Goal: Entertainment & Leisure: Consume media (video, audio)

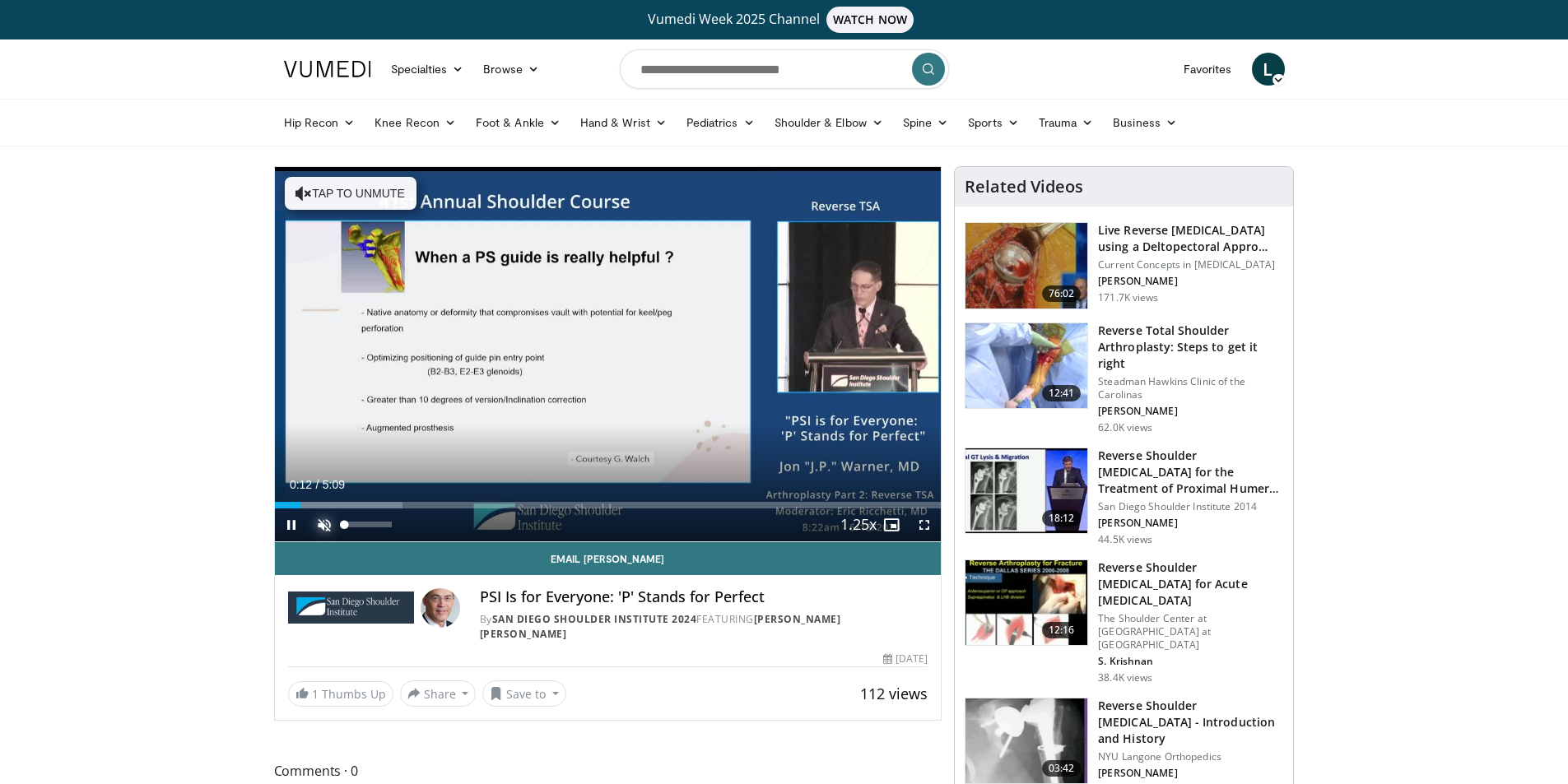
click at [320, 529] on span "Video Player" at bounding box center [324, 524] width 33 height 33
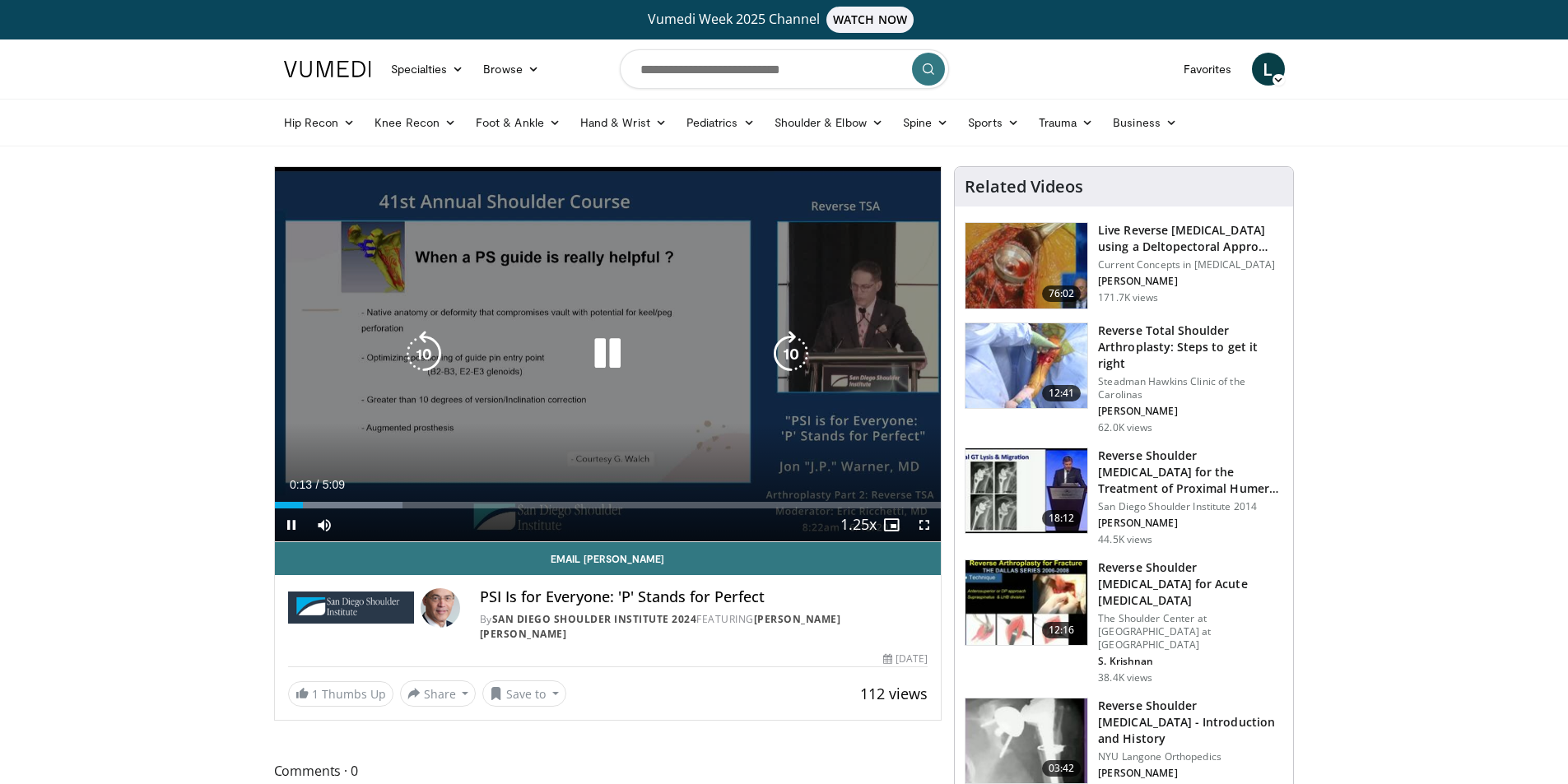
click at [604, 347] on icon "Video Player" at bounding box center [608, 354] width 46 height 46
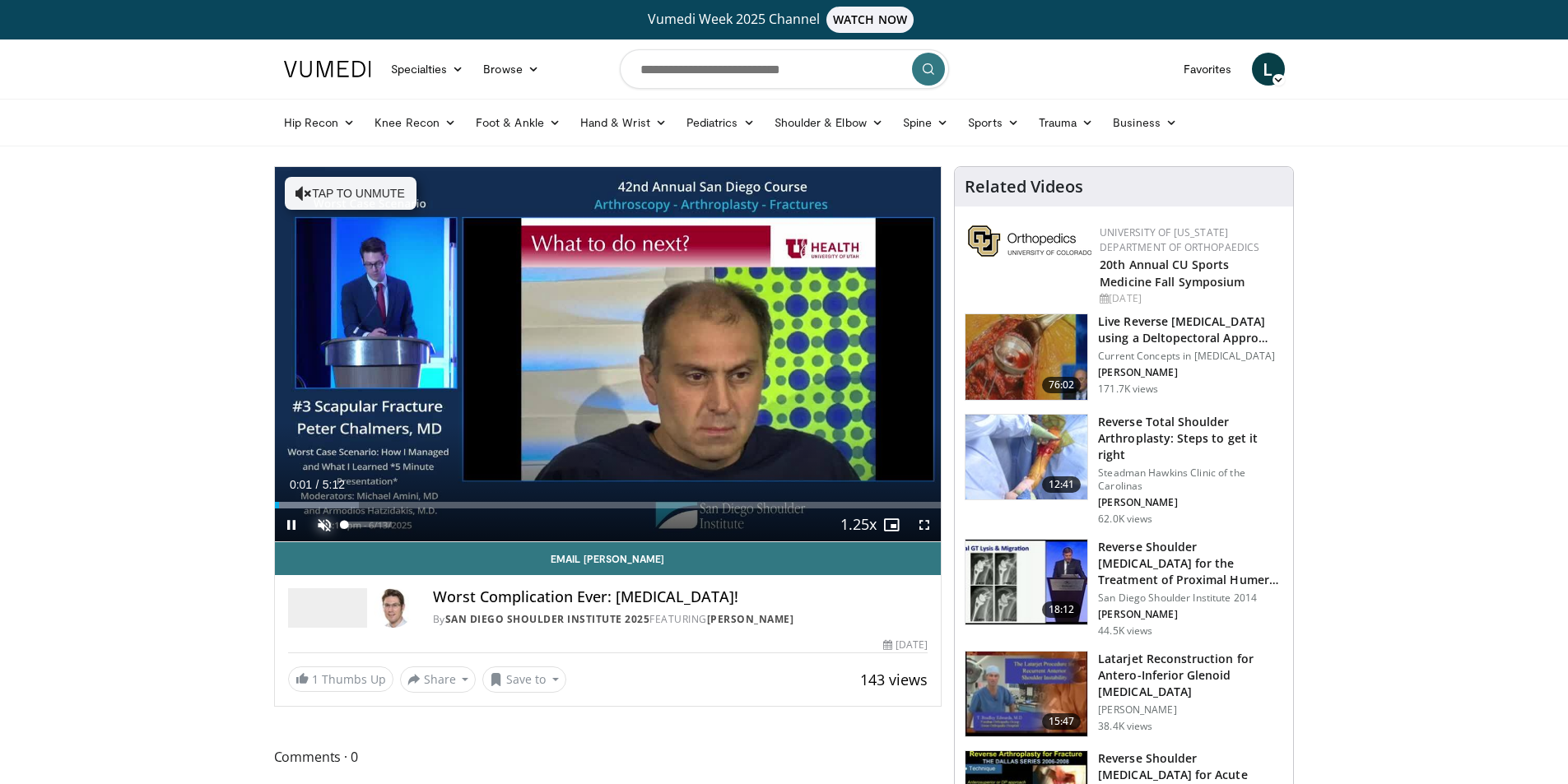
click at [325, 513] on span "Video Player" at bounding box center [324, 524] width 33 height 33
click at [294, 524] on span "Video Player" at bounding box center [291, 524] width 33 height 33
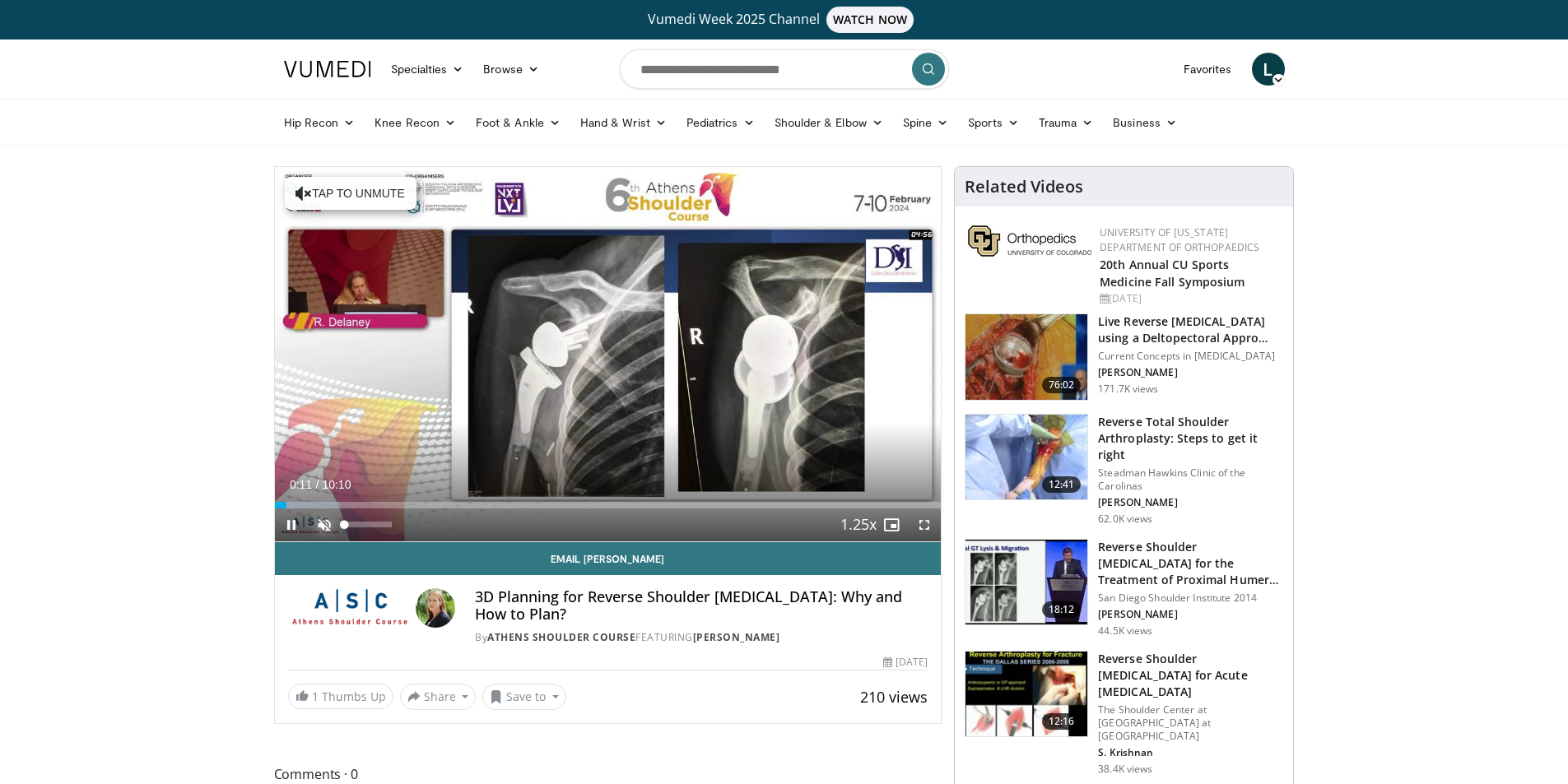
click at [325, 519] on span "Video Player" at bounding box center [324, 524] width 33 height 33
click at [286, 521] on span "Video Player" at bounding box center [291, 524] width 33 height 33
